Goal: Check status: Check status

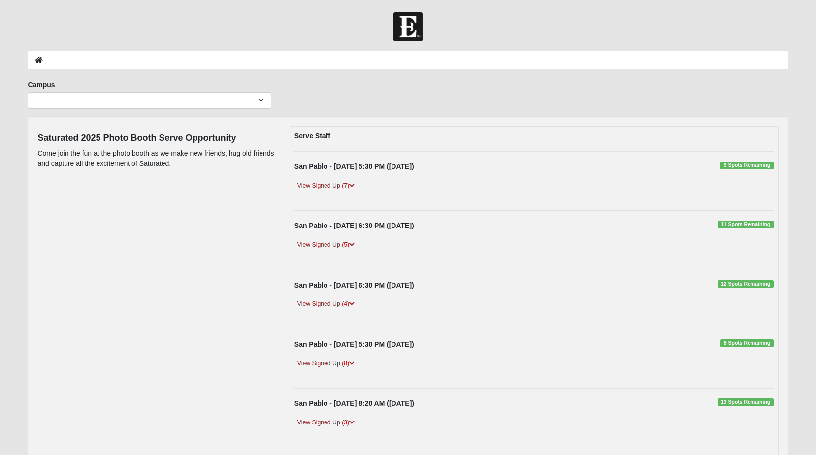
scroll to position [148, 0]
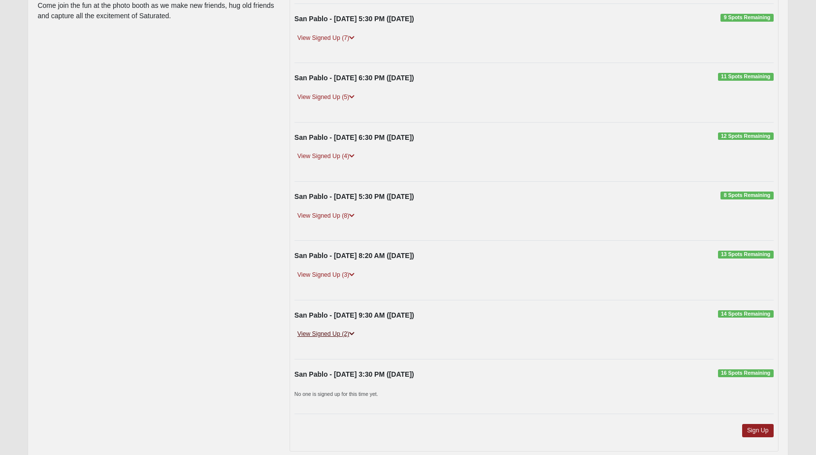
click at [313, 337] on link "View Signed Up (2)" at bounding box center [325, 334] width 63 height 10
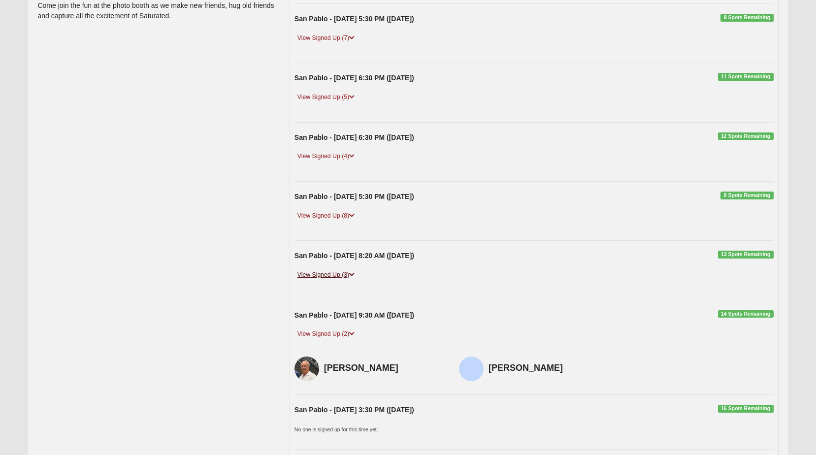
click at [315, 274] on link "View Signed Up (3)" at bounding box center [325, 275] width 63 height 10
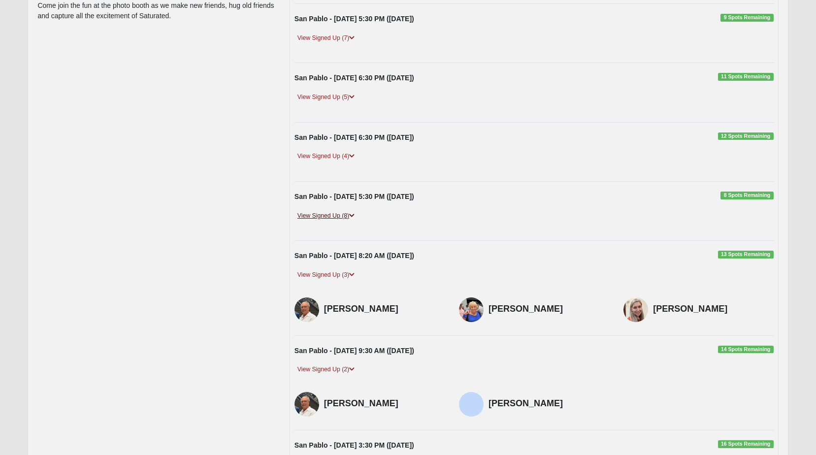
click at [313, 216] on link "View Signed Up (8)" at bounding box center [325, 216] width 63 height 10
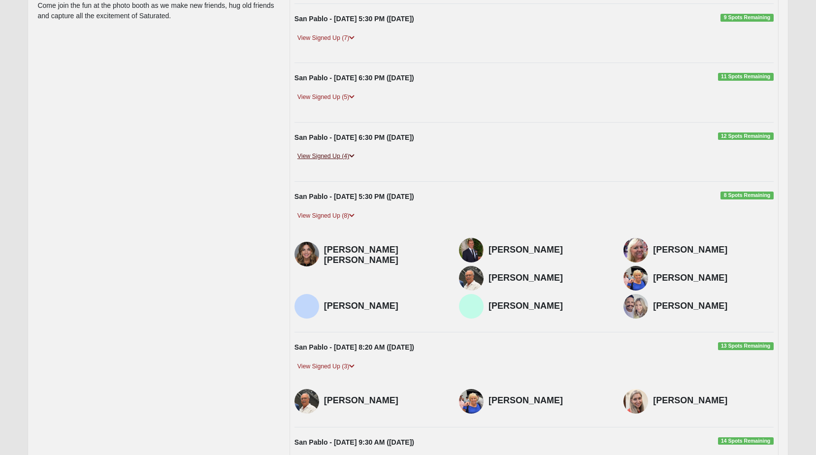
click at [325, 158] on link "View Signed Up (4)" at bounding box center [325, 156] width 63 height 10
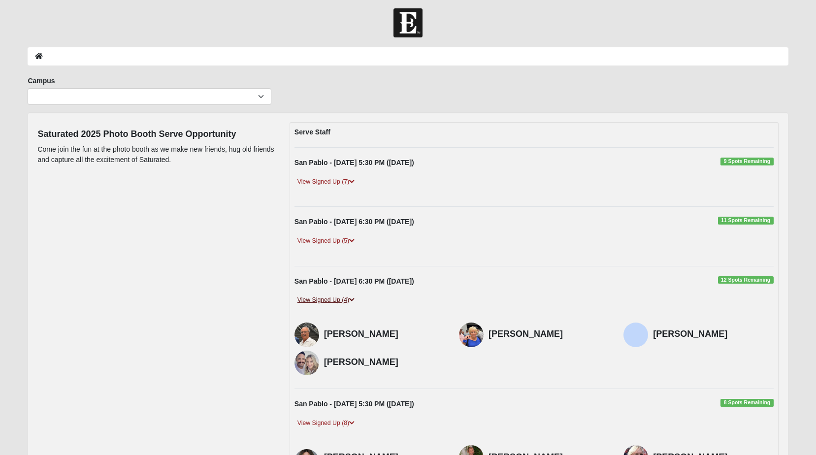
scroll to position [0, 0]
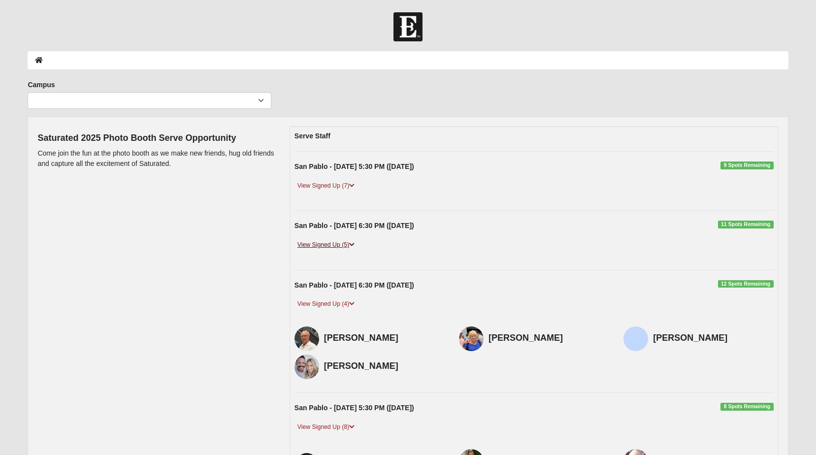
click at [314, 246] on link "View Signed Up (5)" at bounding box center [325, 245] width 63 height 10
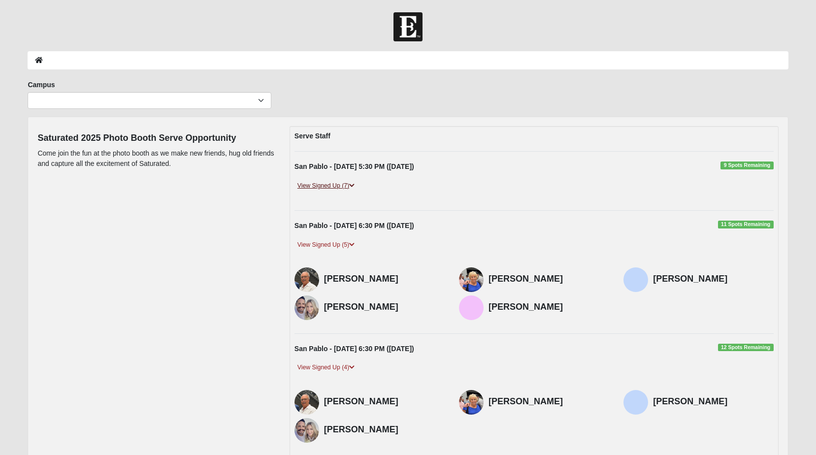
click at [333, 185] on link "View Signed Up (7)" at bounding box center [325, 186] width 63 height 10
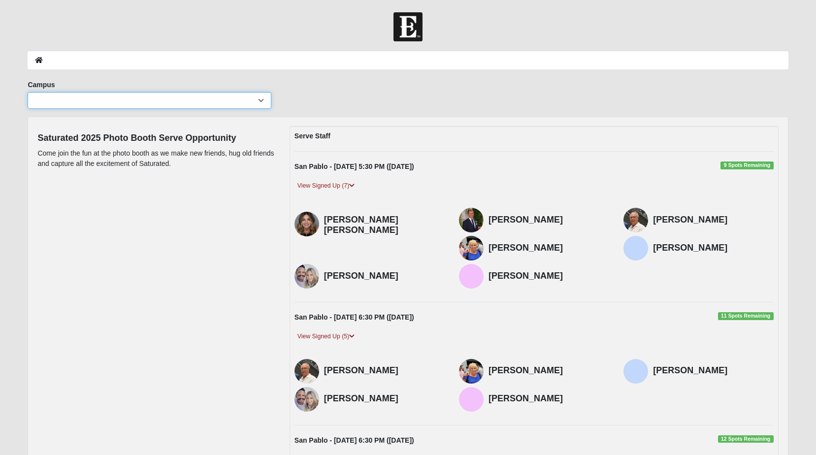
click at [263, 97] on select "Arlington Baymeadows Eleven22 Online [PERSON_NAME][GEOGRAPHIC_DATA] Jesup [GEOG…" at bounding box center [150, 100] width 244 height 17
select select "3"
click at [28, 92] on select "Arlington Baymeadows Eleven22 Online [PERSON_NAME][GEOGRAPHIC_DATA] Jesup [GEOG…" at bounding box center [150, 100] width 244 height 17
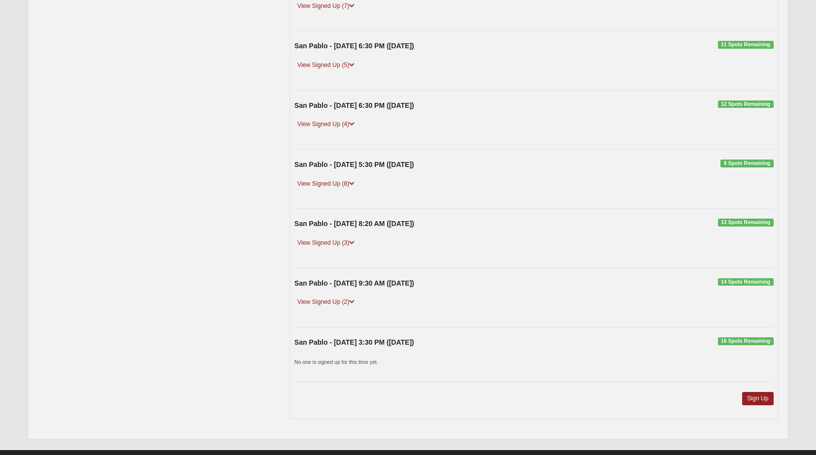
scroll to position [197, 0]
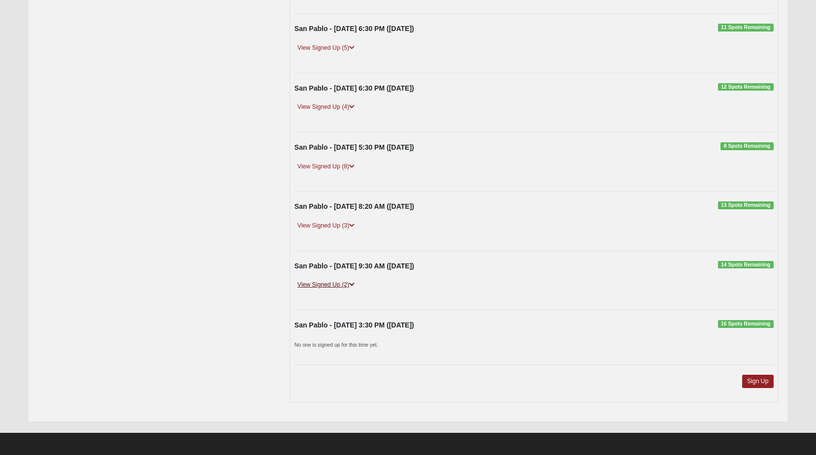
click at [315, 285] on link "View Signed Up (2)" at bounding box center [325, 285] width 63 height 10
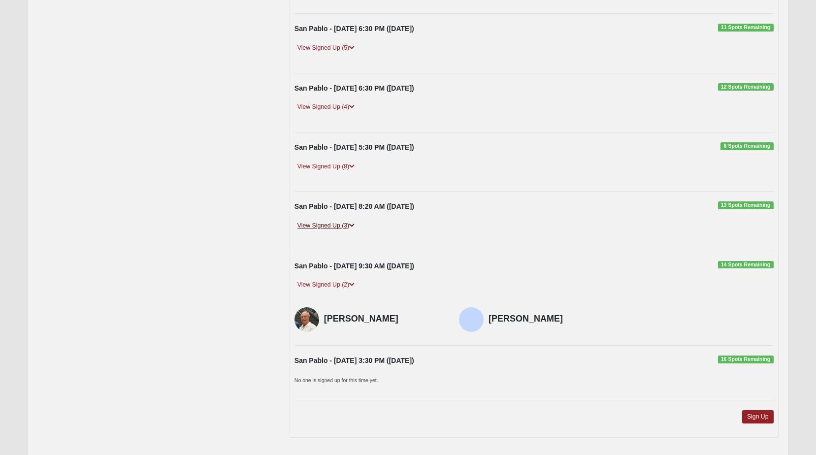
click at [314, 225] on link "View Signed Up (3)" at bounding box center [325, 226] width 63 height 10
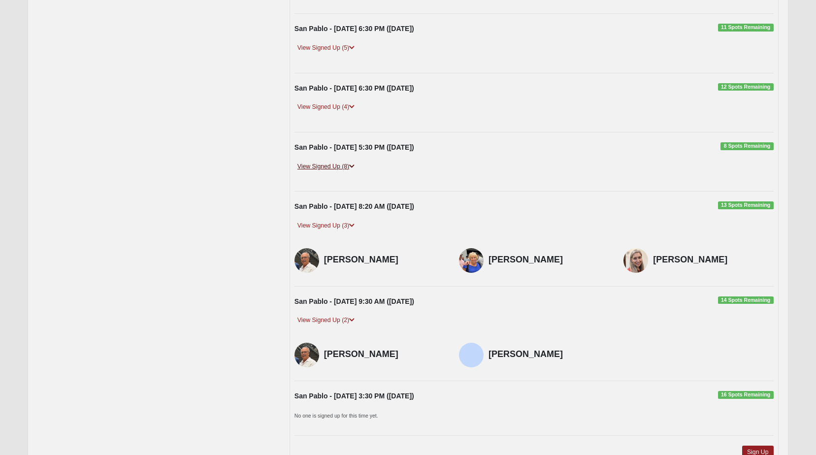
click at [323, 168] on link "View Signed Up (8)" at bounding box center [325, 166] width 63 height 10
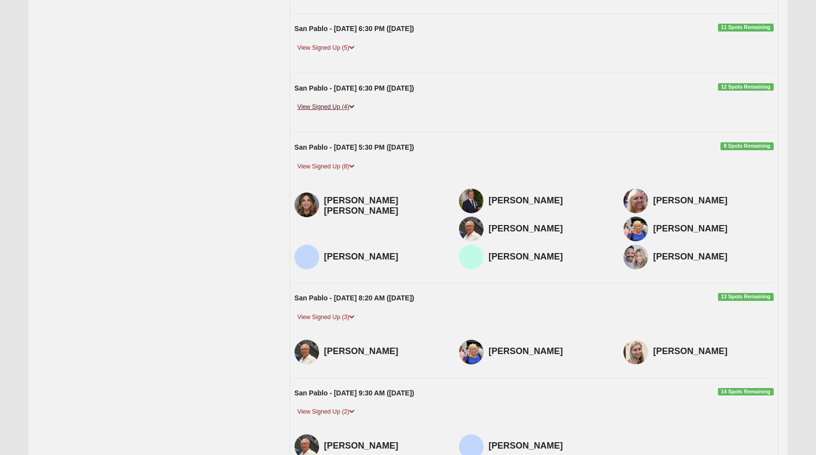
click at [336, 104] on link "View Signed Up (4)" at bounding box center [325, 107] width 63 height 10
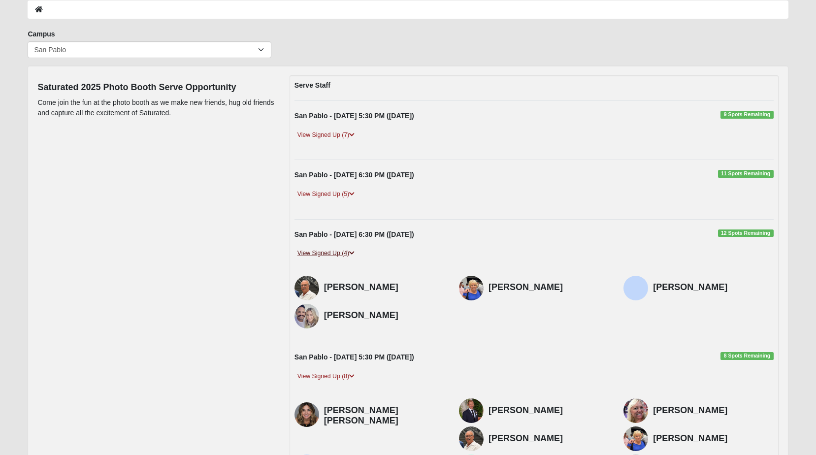
scroll to position [49, 0]
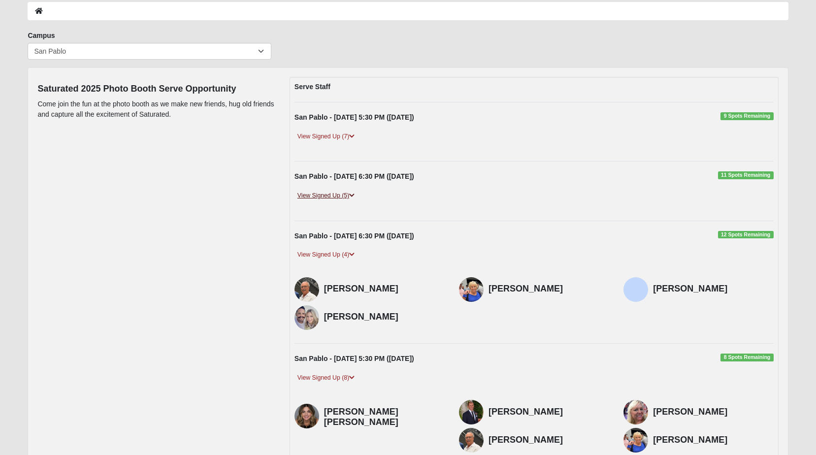
click at [323, 197] on link "View Signed Up (5)" at bounding box center [325, 196] width 63 height 10
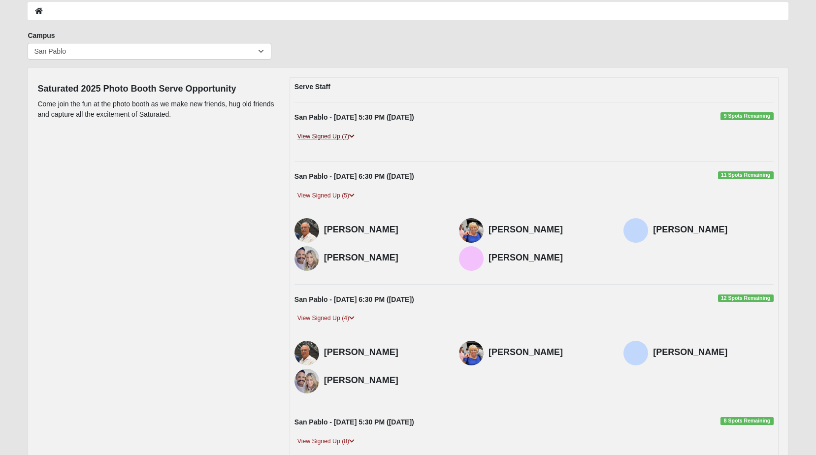
click at [326, 134] on link "View Signed Up (7)" at bounding box center [325, 136] width 63 height 10
